Goal: Navigation & Orientation: Find specific page/section

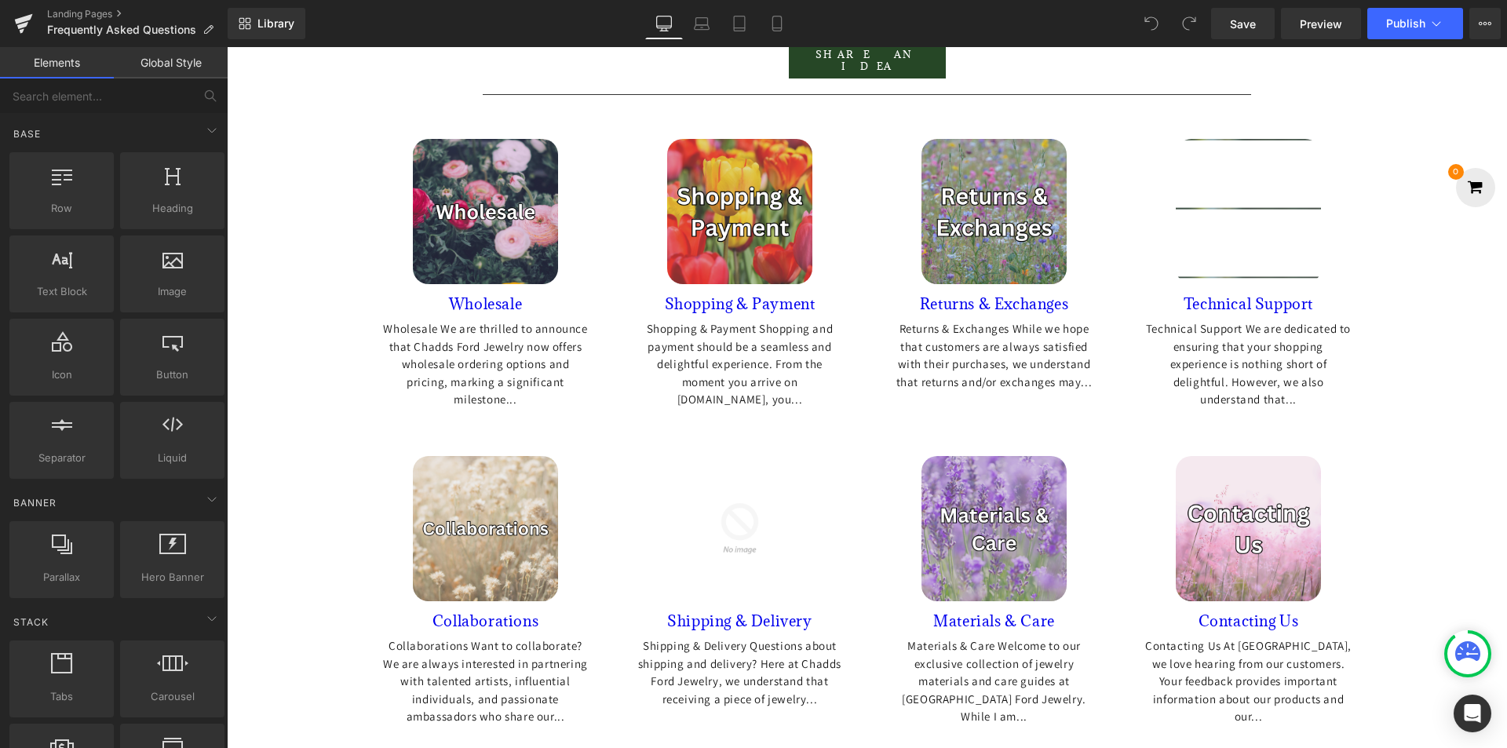
scroll to position [628, 0]
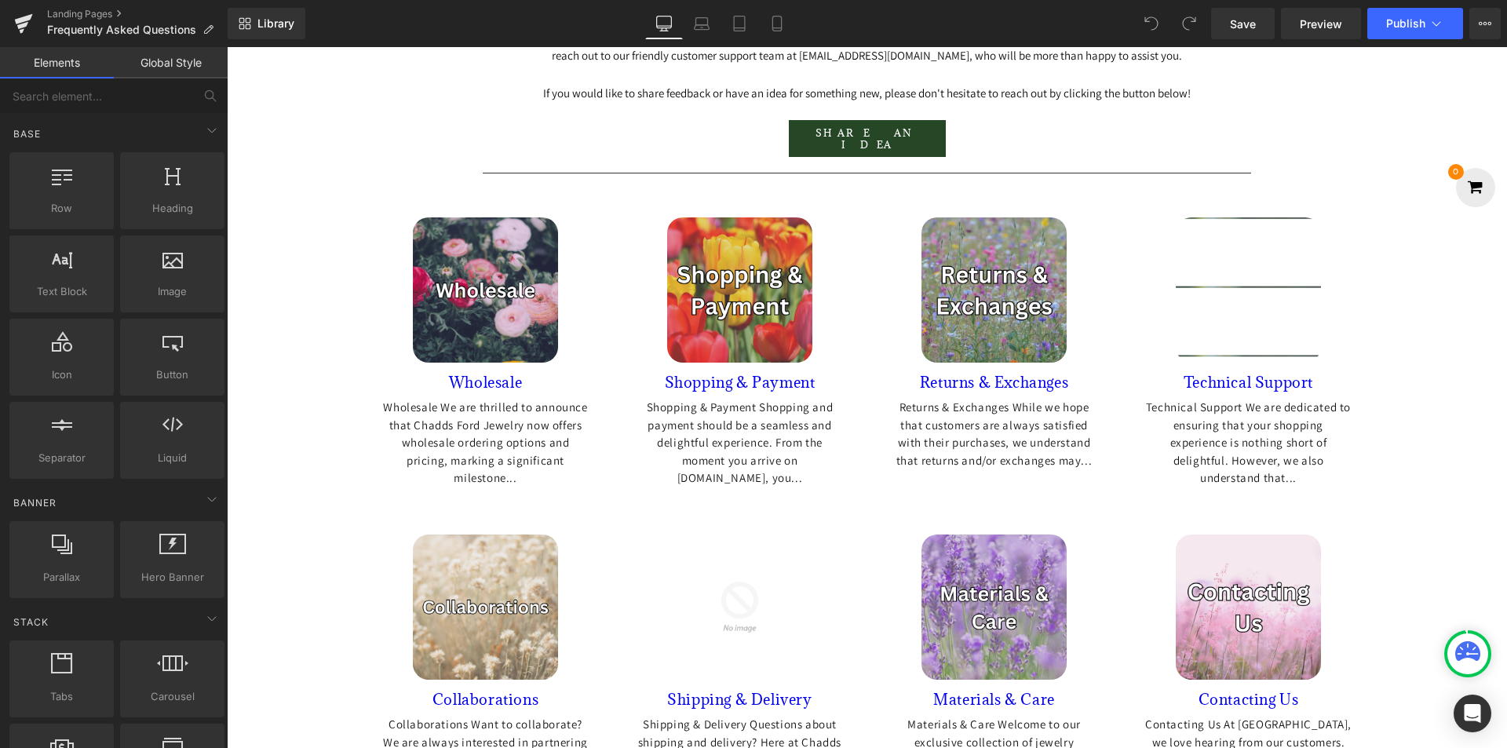
click at [1256, 332] on img at bounding box center [1248, 289] width 145 height 145
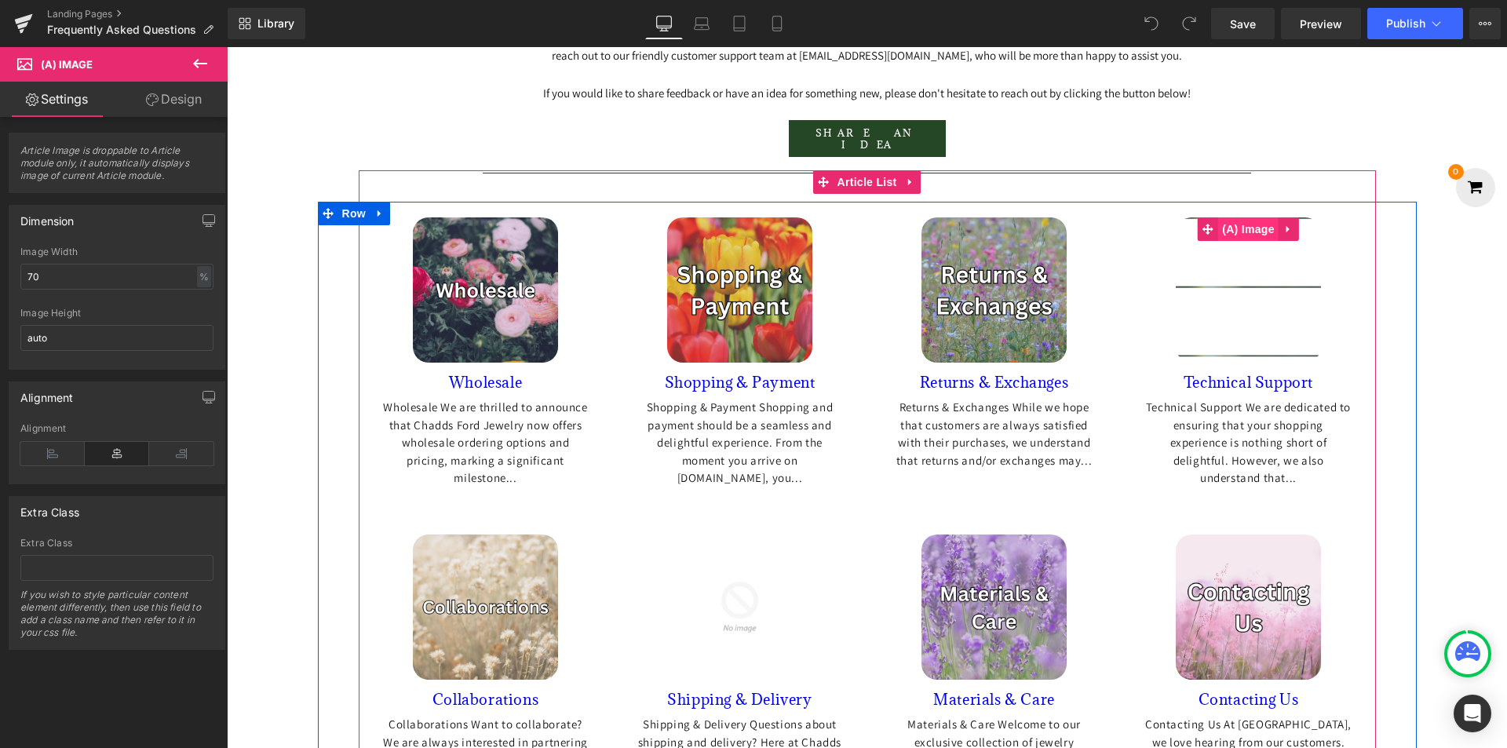
click at [1218, 241] on span "(A) Image" at bounding box center [1248, 229] width 60 height 24
click at [1272, 241] on span "(A) Image" at bounding box center [1248, 229] width 60 height 24
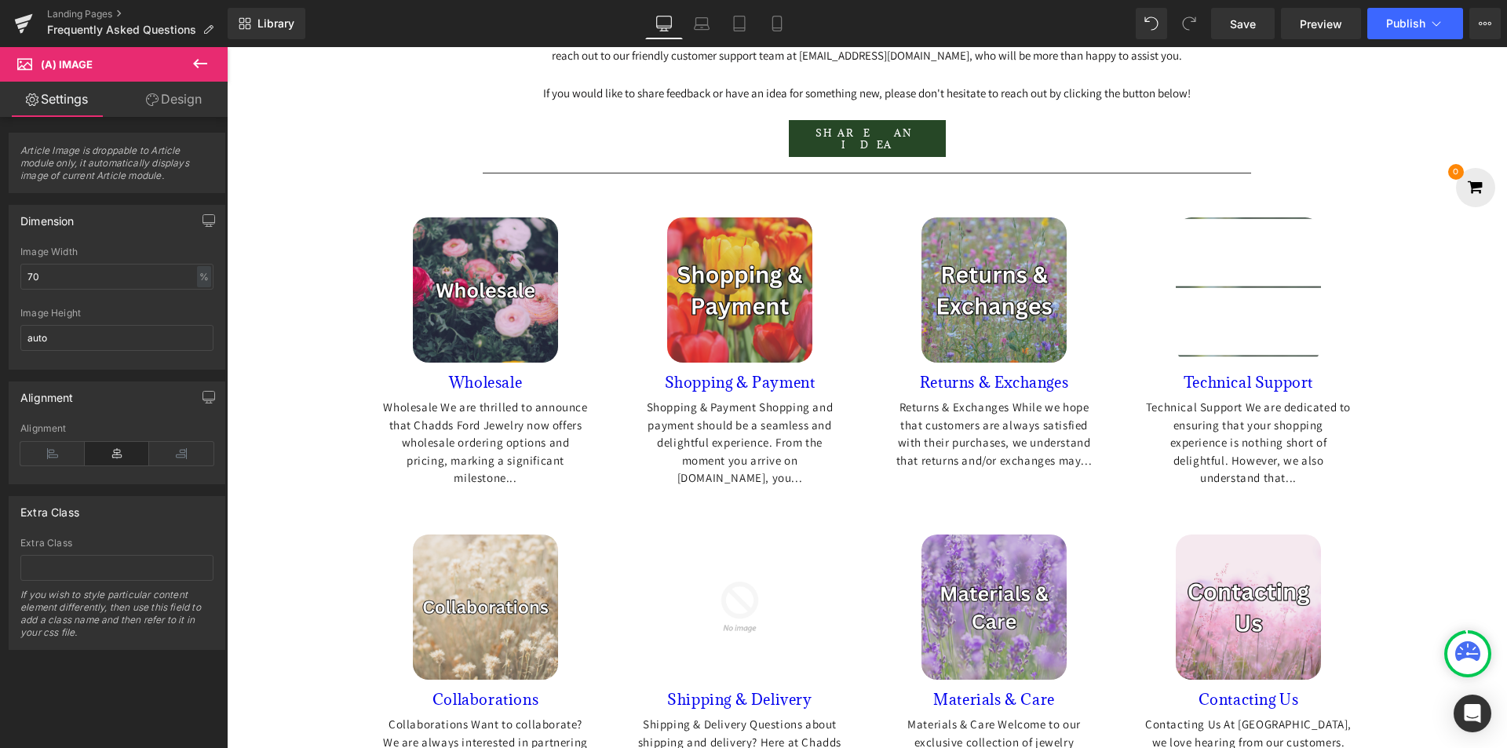
click at [154, 99] on icon at bounding box center [152, 99] width 13 height 13
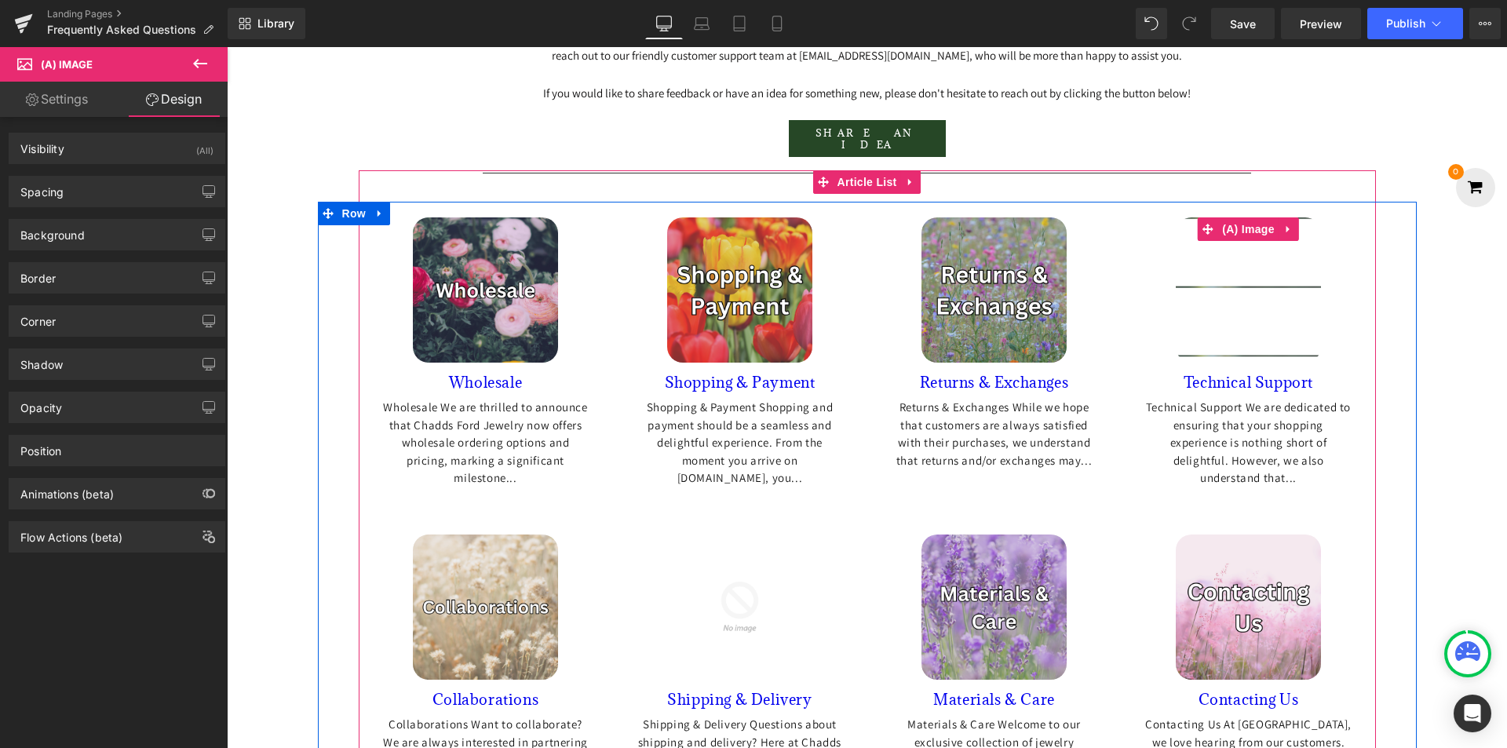
click at [1261, 308] on img at bounding box center [1248, 289] width 145 height 145
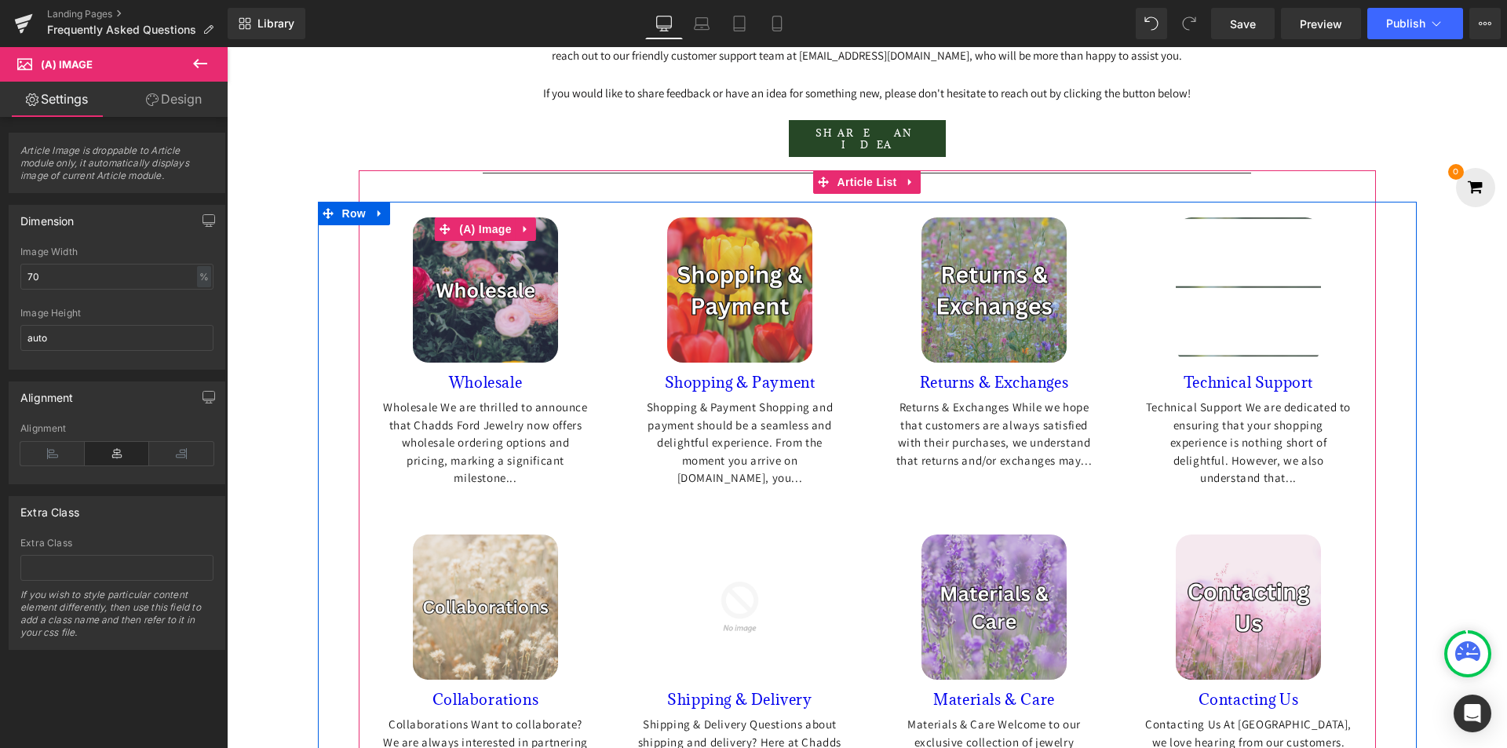
click at [472, 316] on img at bounding box center [485, 289] width 145 height 145
click at [473, 242] on span "(A) Image" at bounding box center [485, 230] width 60 height 24
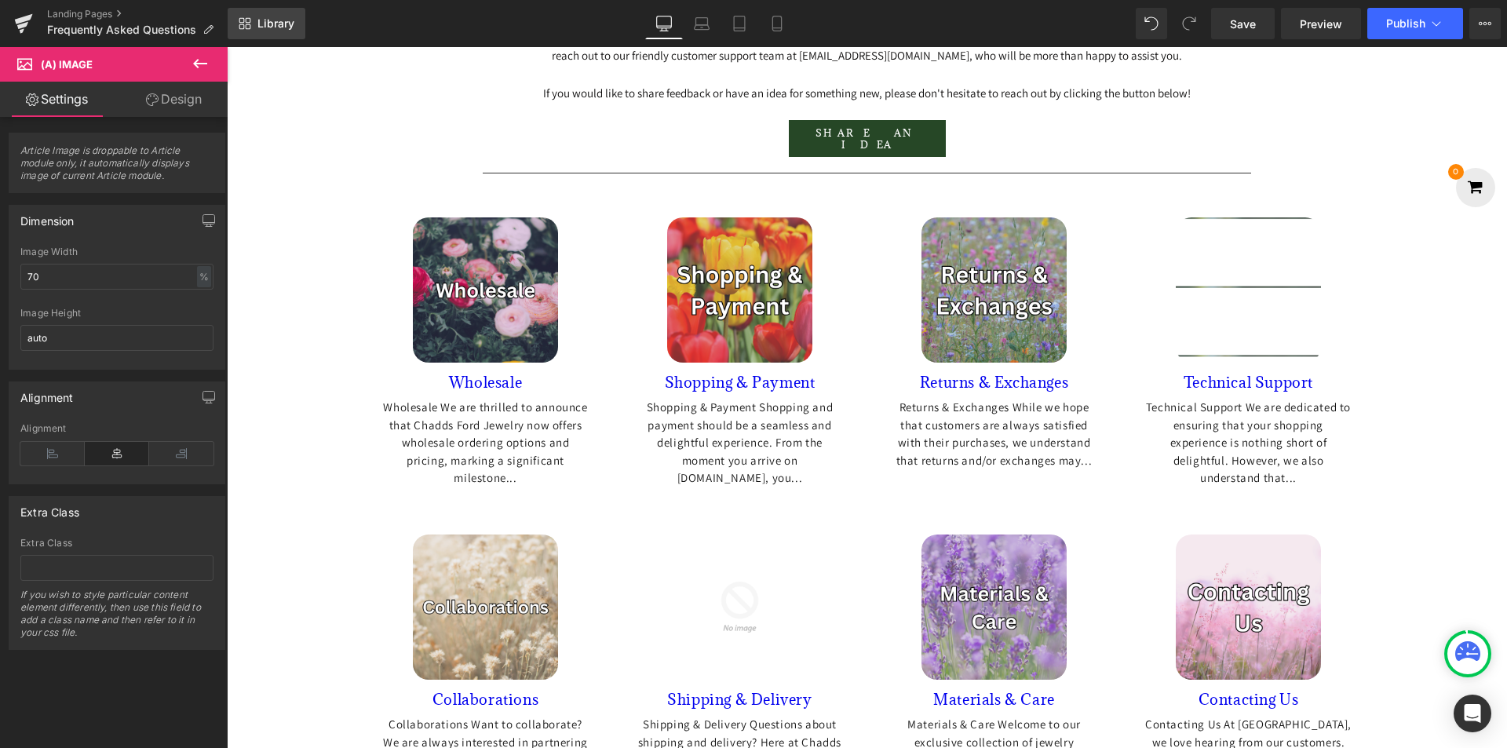
click at [265, 20] on span "Library" at bounding box center [275, 23] width 37 height 14
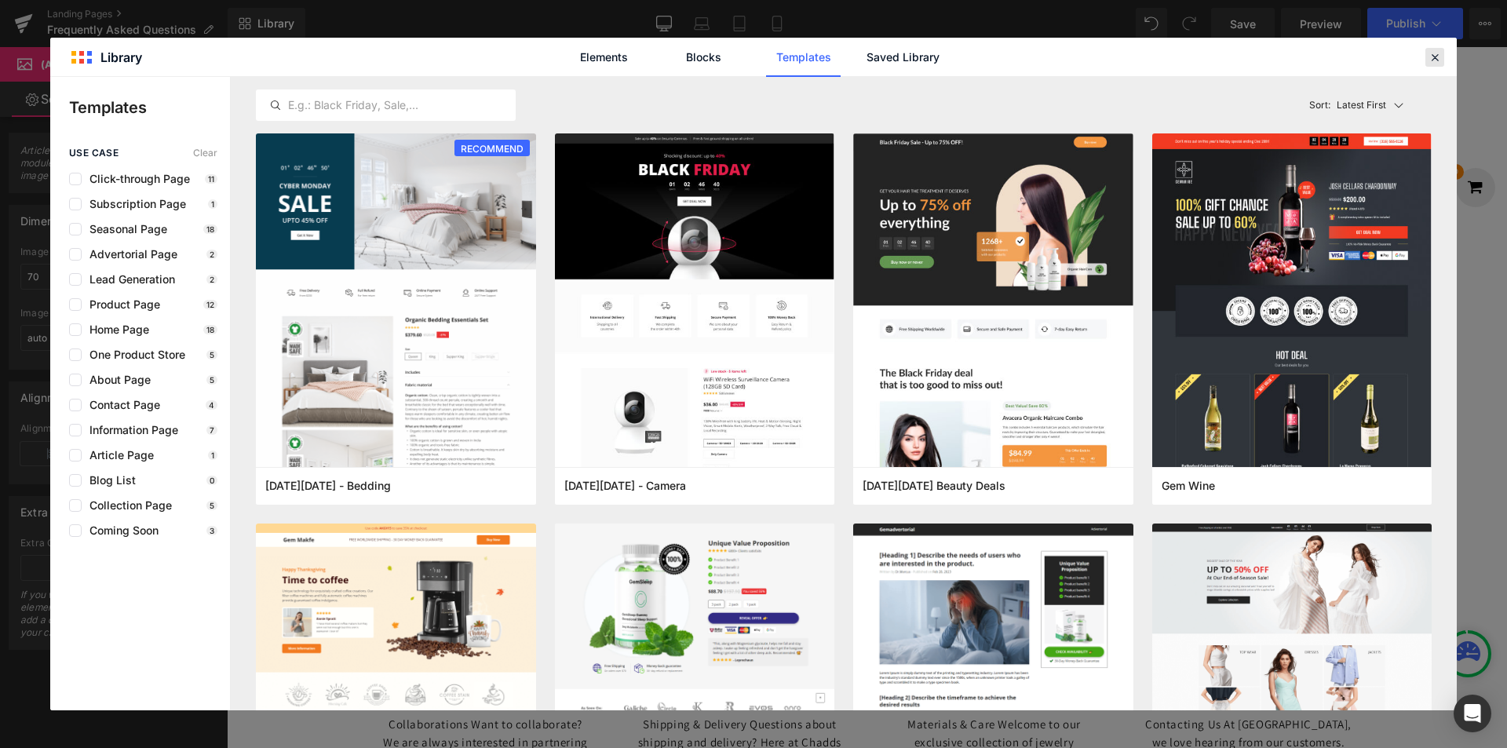
click at [1439, 56] on icon at bounding box center [1435, 57] width 14 height 14
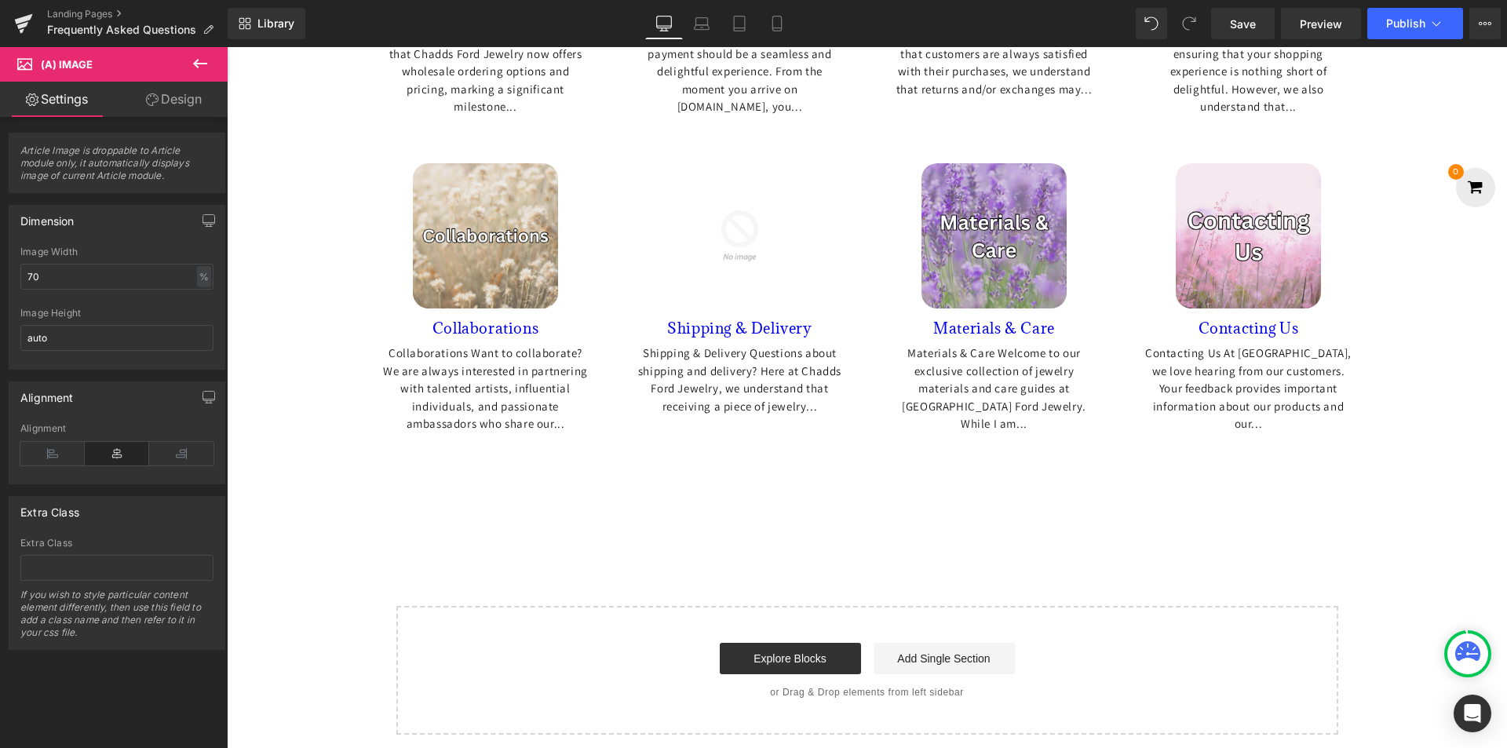
scroll to position [293, 0]
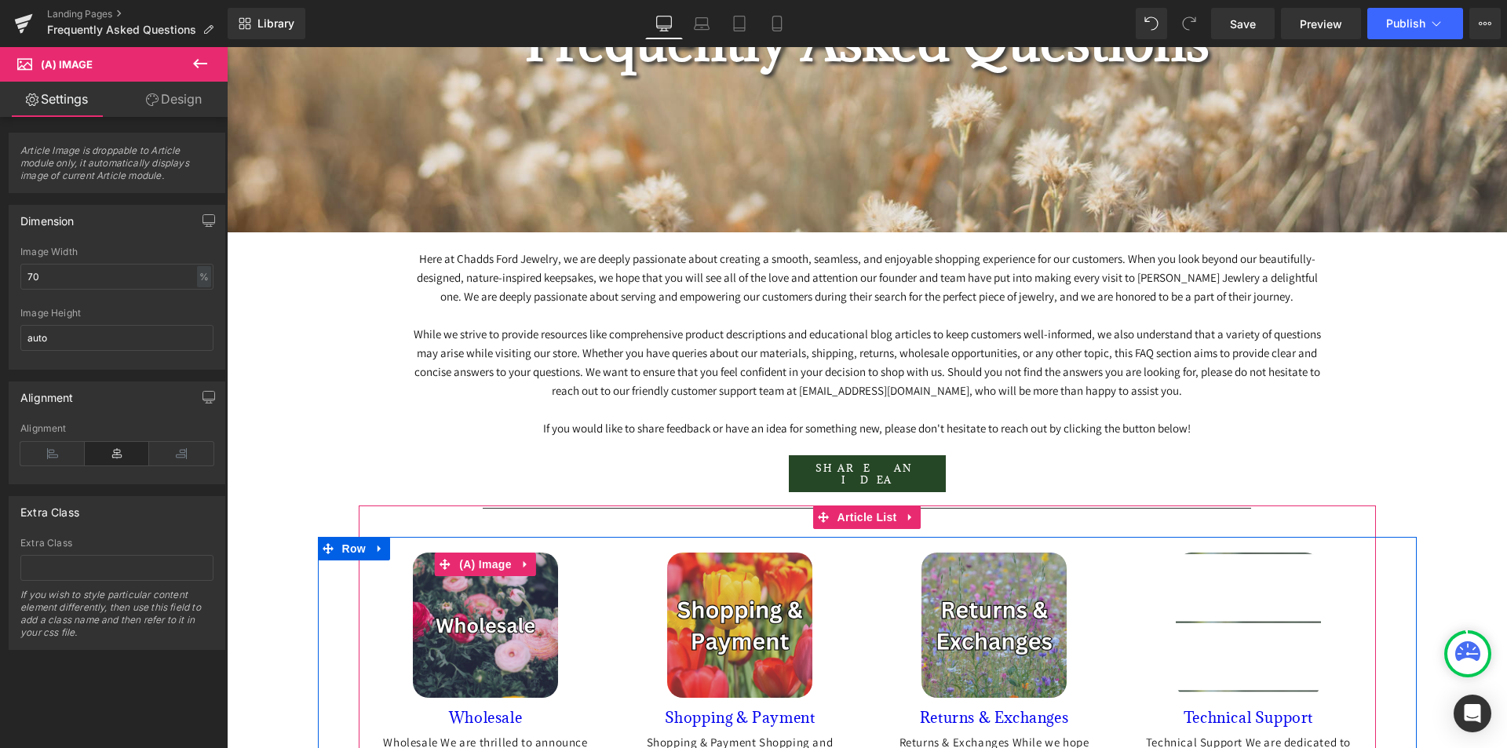
click at [468, 683] on img at bounding box center [485, 625] width 145 height 145
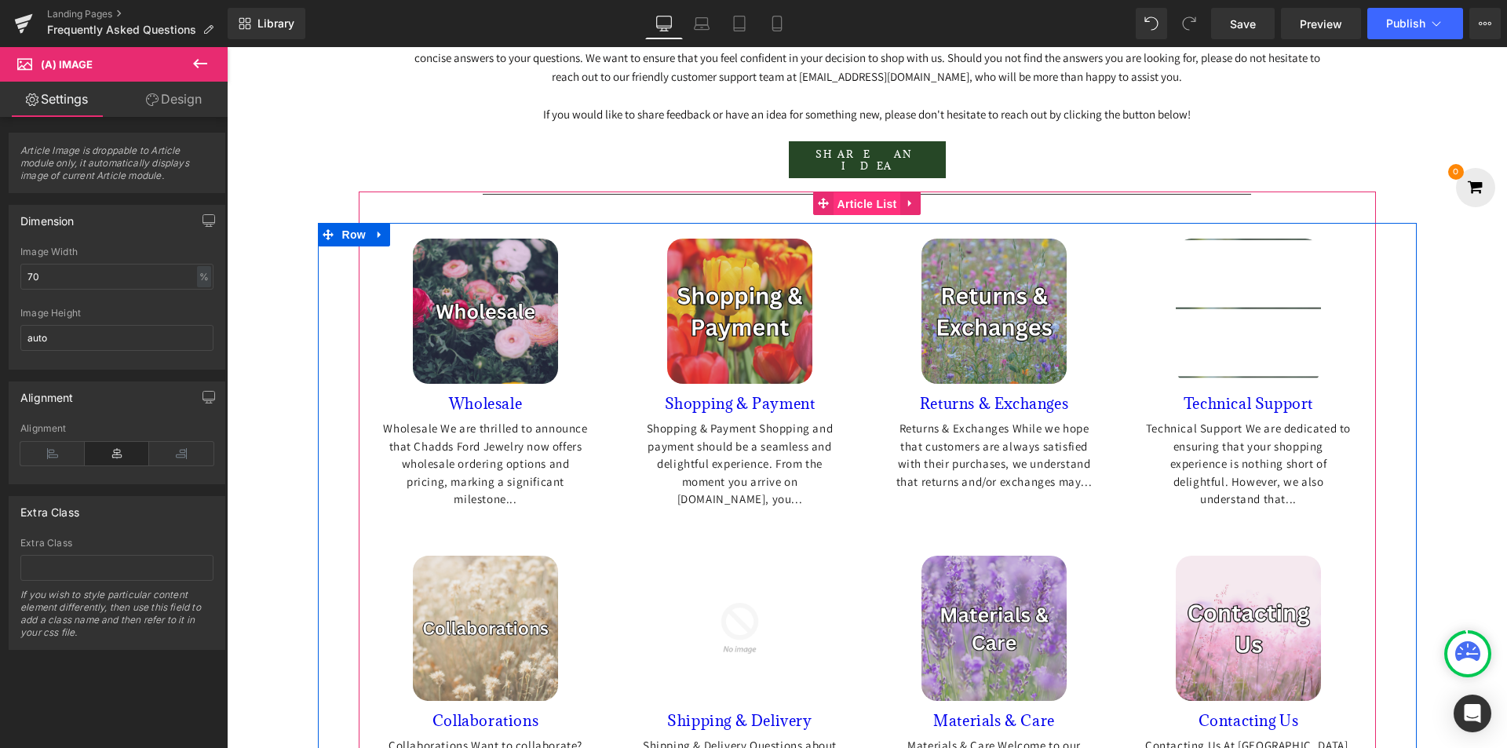
click at [864, 216] on span "Article List" at bounding box center [868, 204] width 68 height 24
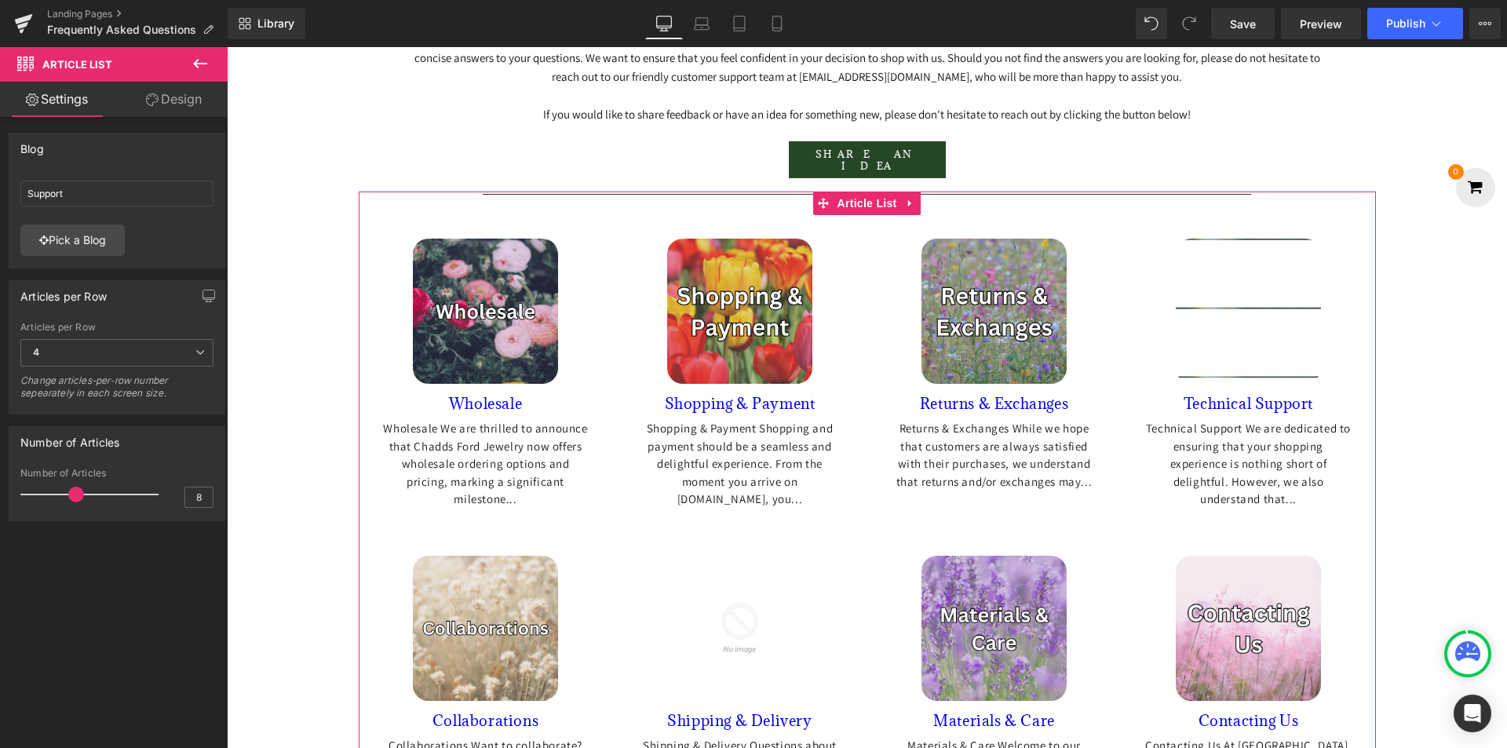
click at [195, 111] on link "Design" at bounding box center [174, 99] width 114 height 35
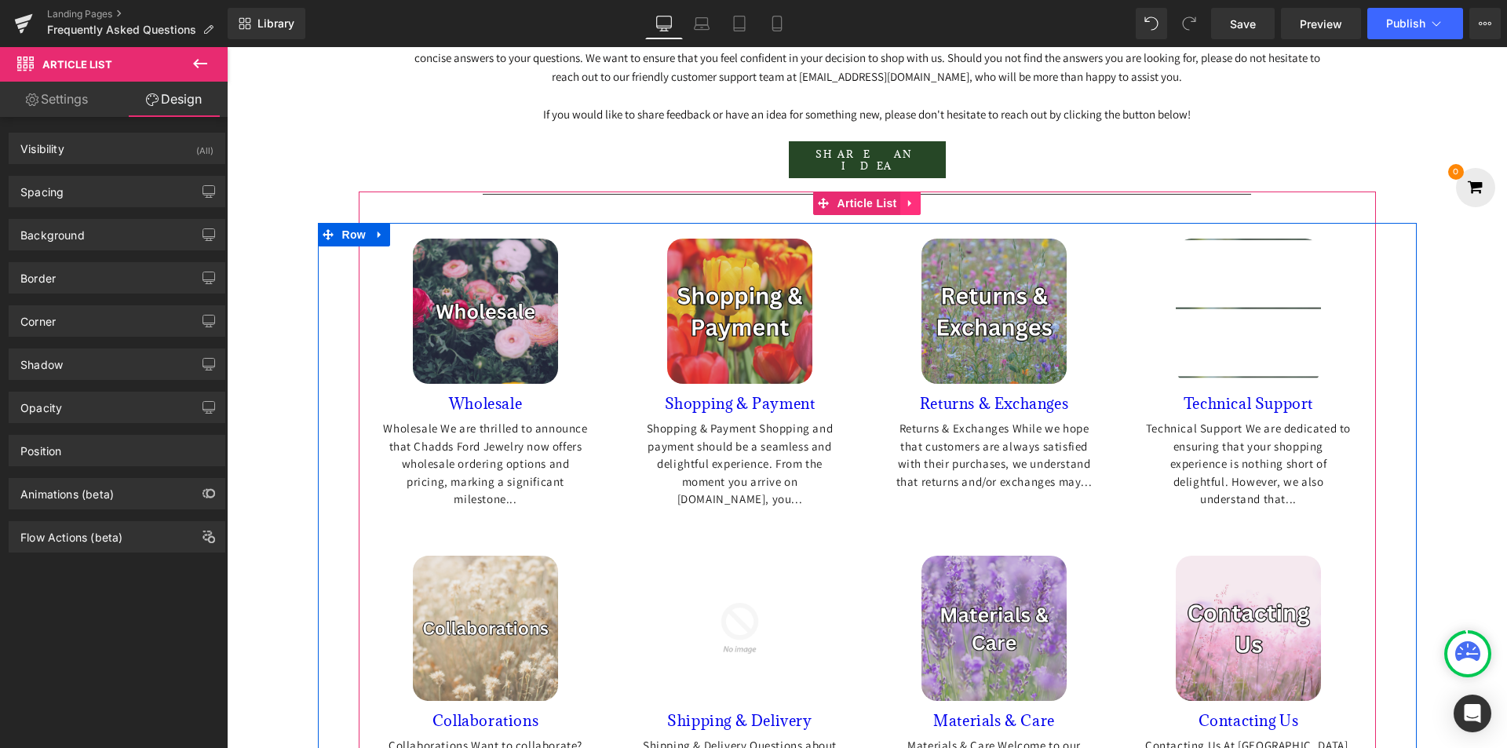
click at [908, 207] on icon at bounding box center [909, 203] width 3 height 7
click at [835, 215] on span "Article List" at bounding box center [837, 204] width 68 height 24
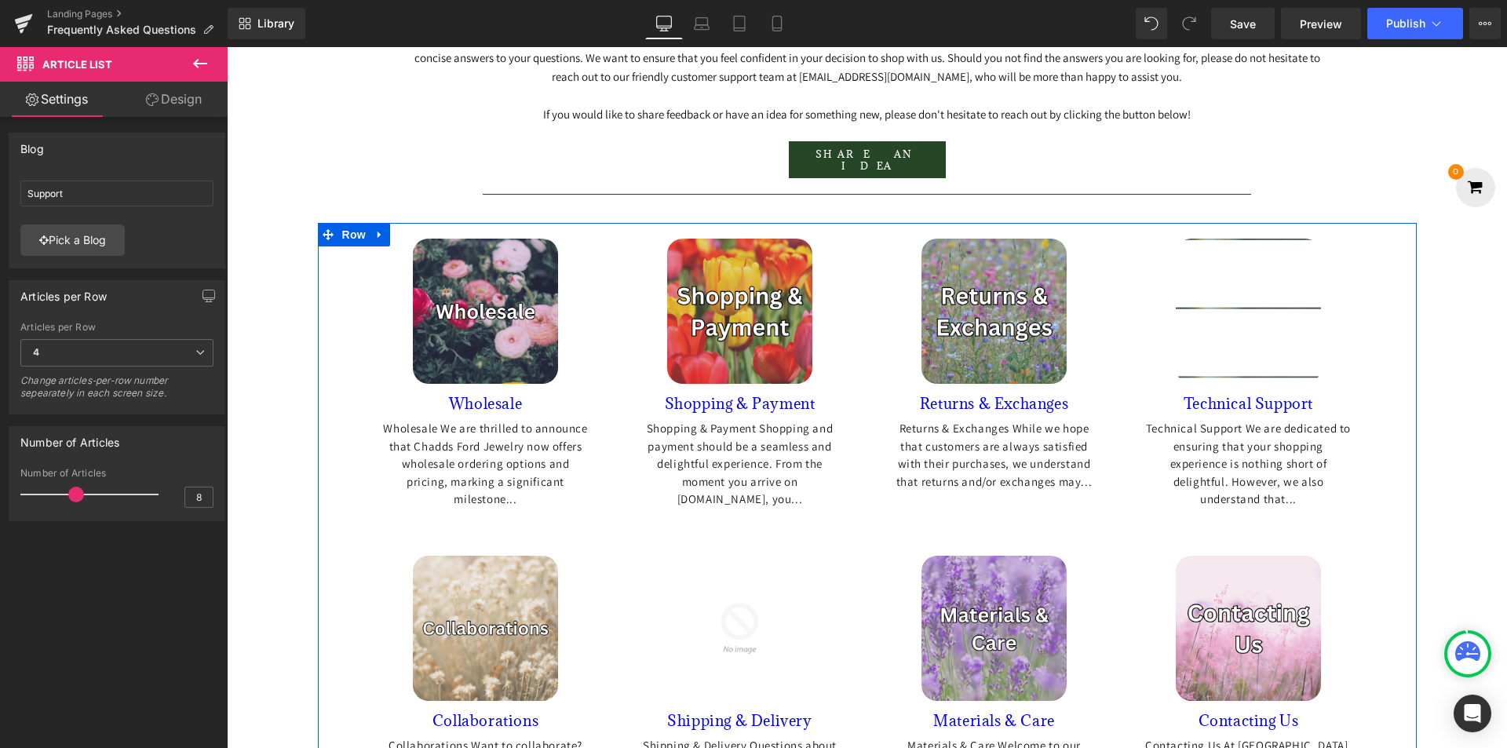
click at [1212, 356] on img at bounding box center [1248, 311] width 145 height 145
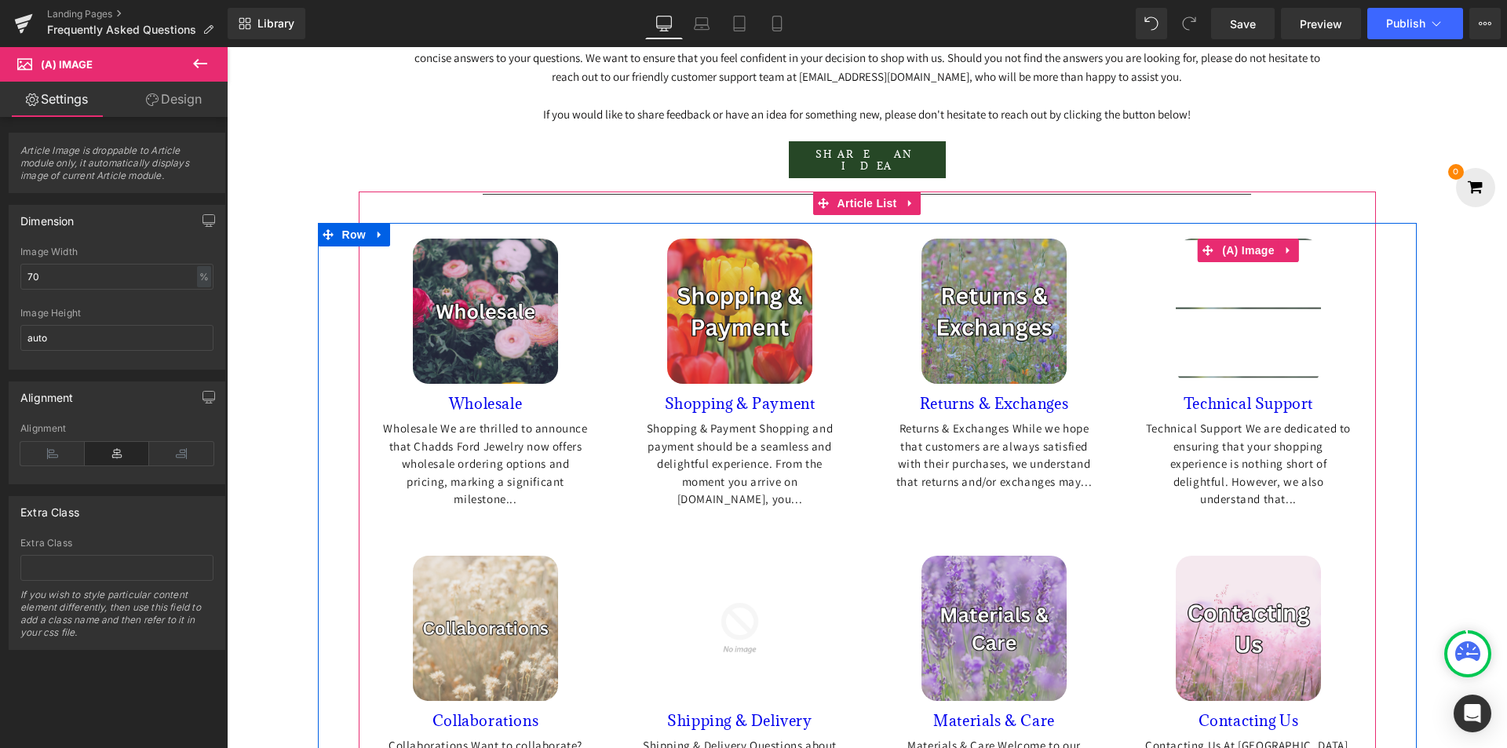
click at [1227, 325] on img at bounding box center [1248, 311] width 145 height 145
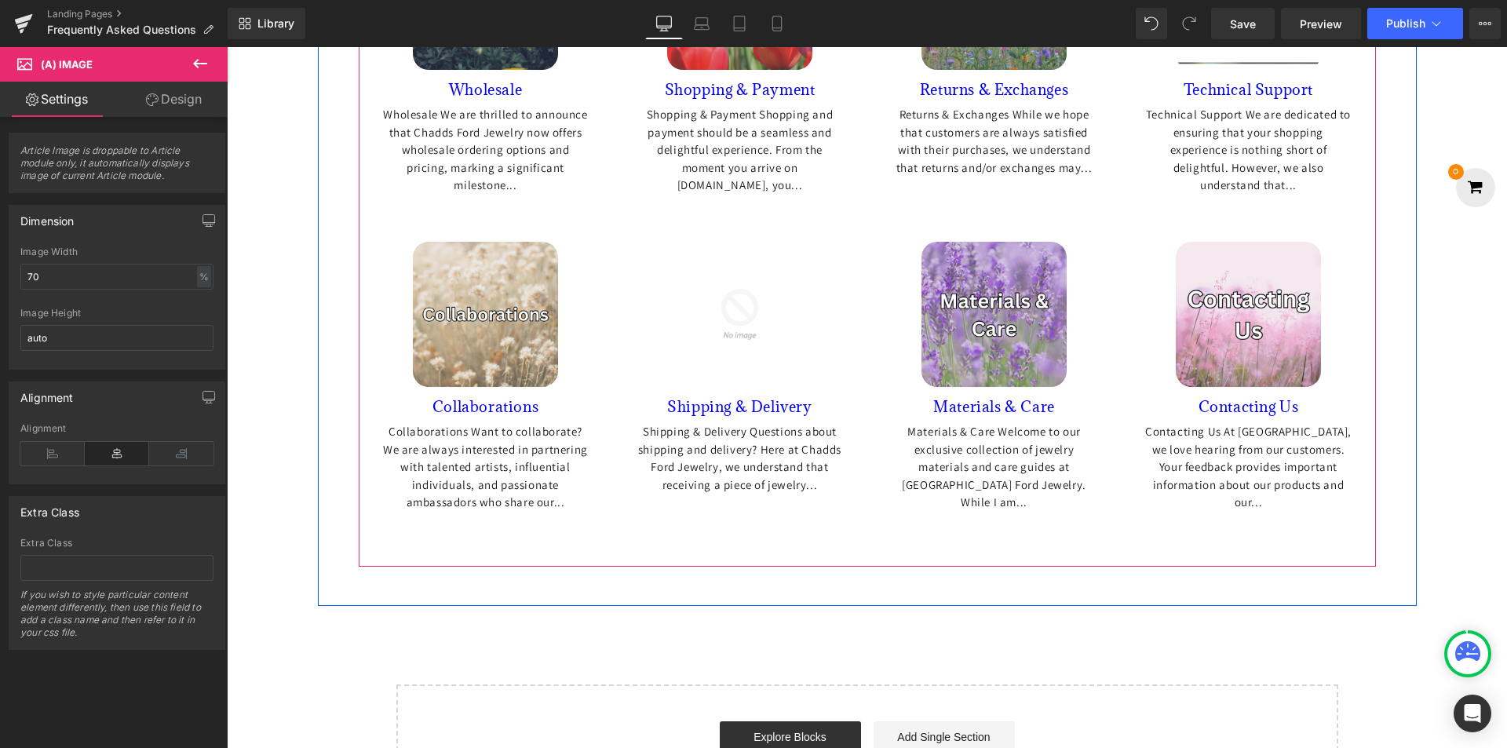
scroll to position [450, 0]
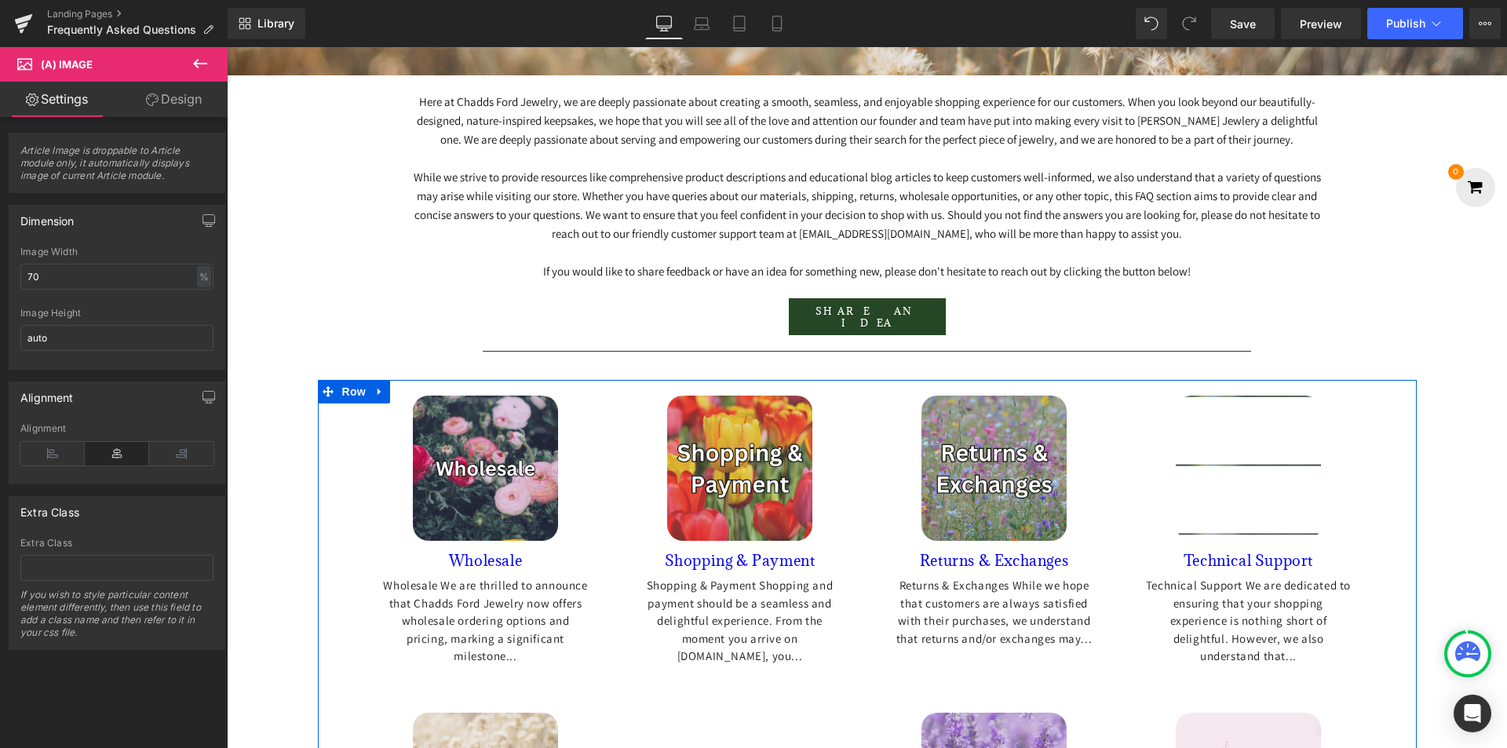
click at [503, 495] on img at bounding box center [485, 468] width 145 height 145
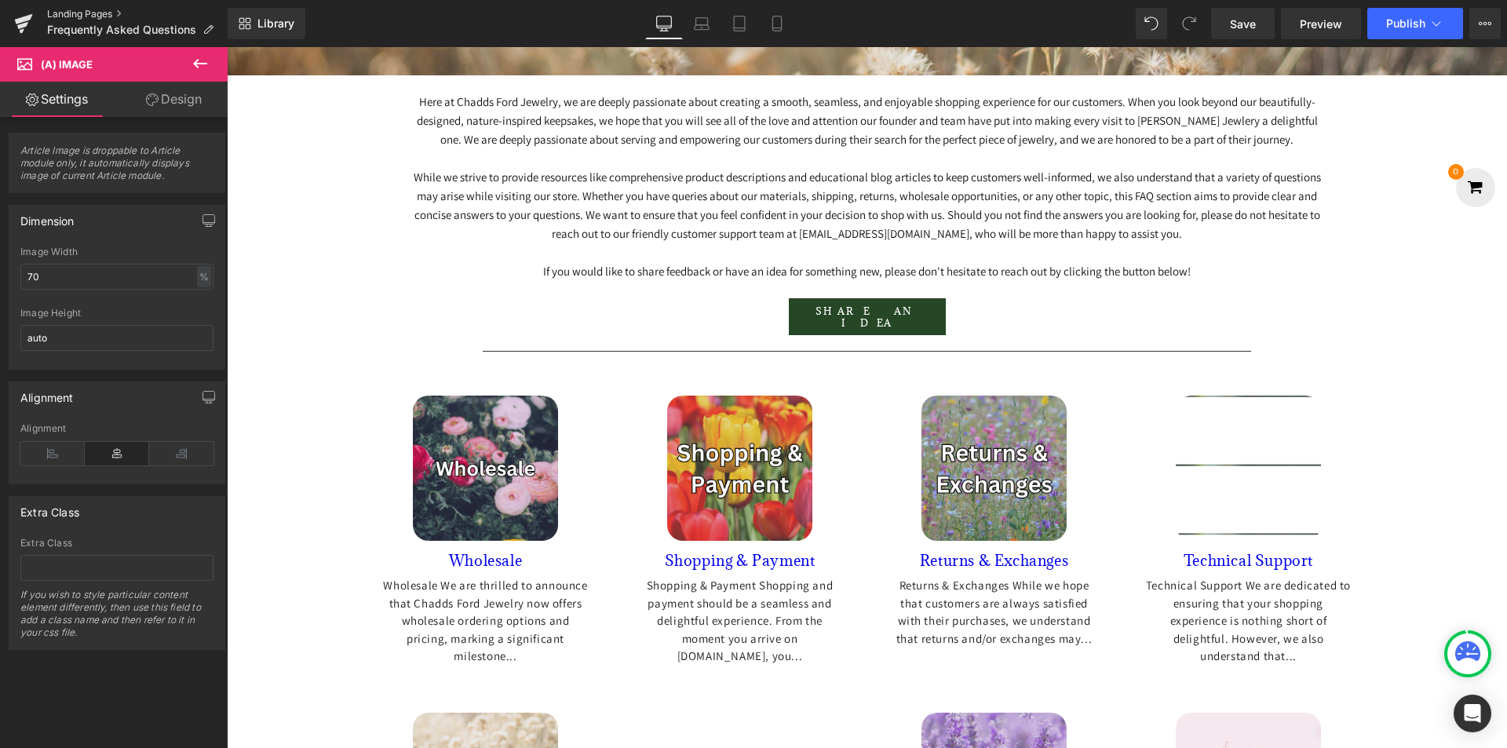
click at [82, 8] on link "Landing Pages" at bounding box center [137, 14] width 181 height 13
